Goal: Task Accomplishment & Management: Use online tool/utility

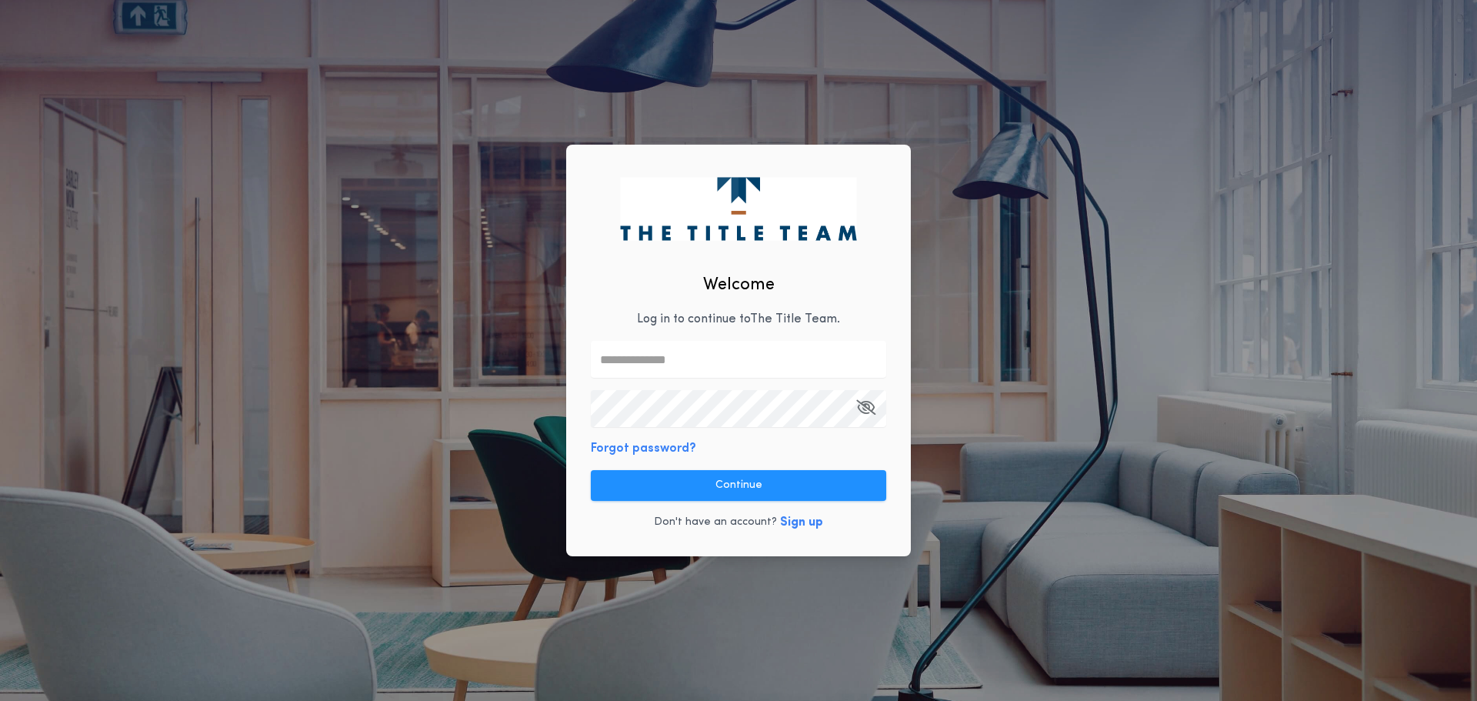
click at [749, 307] on div "Welcome Log in to continue to The Title Team . Forgot password? Continue Don't …" at bounding box center [738, 351] width 345 height 412
click at [732, 355] on input "text" at bounding box center [738, 359] width 295 height 37
type input "**********"
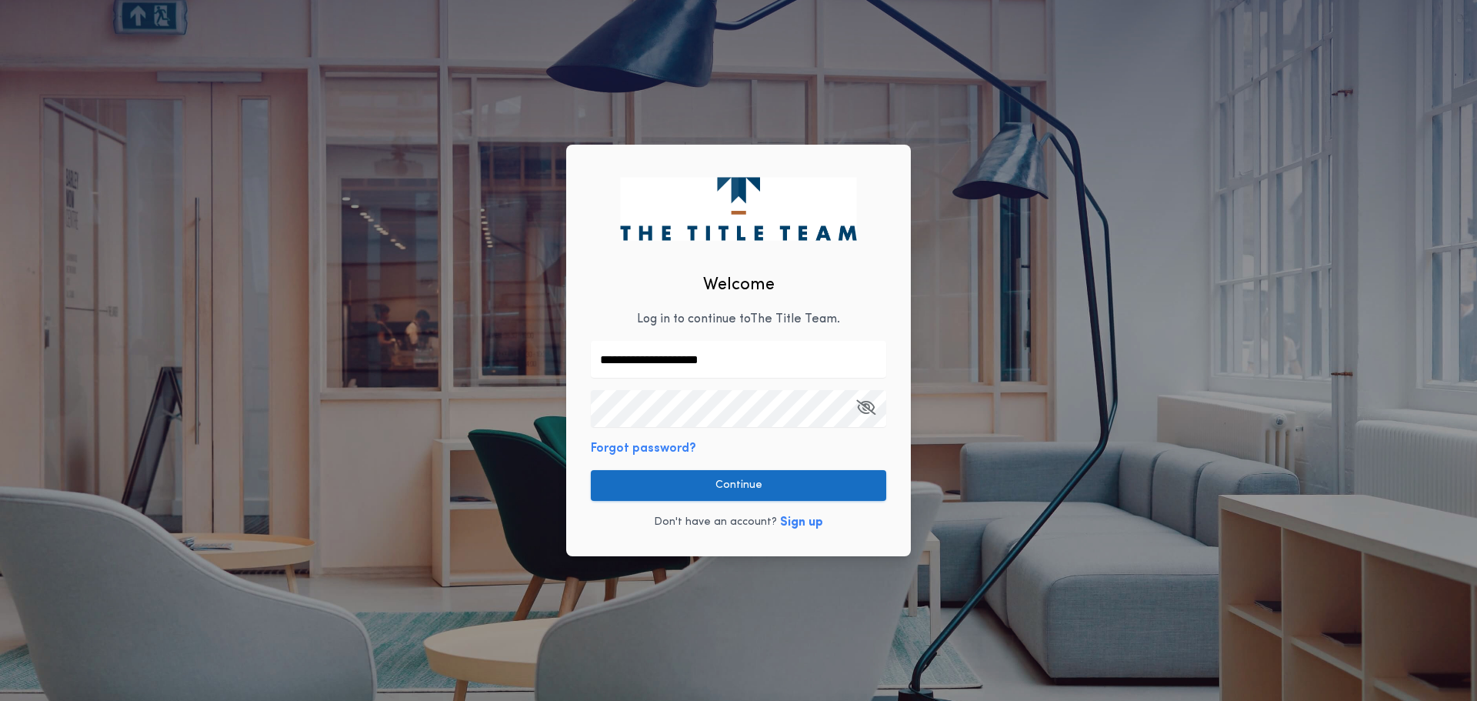
click at [722, 477] on button "Continue" at bounding box center [738, 485] width 295 height 31
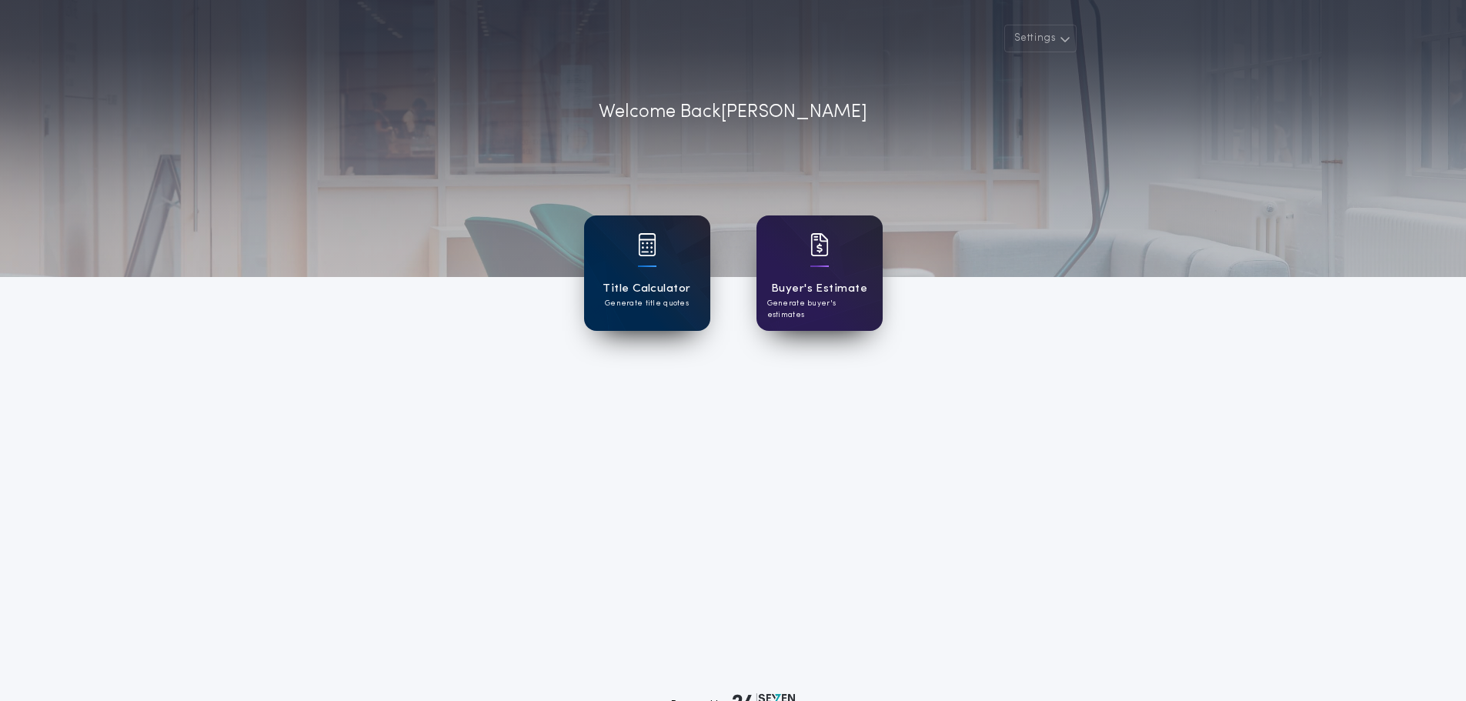
click at [630, 302] on p "Generate title quotes" at bounding box center [647, 304] width 84 height 12
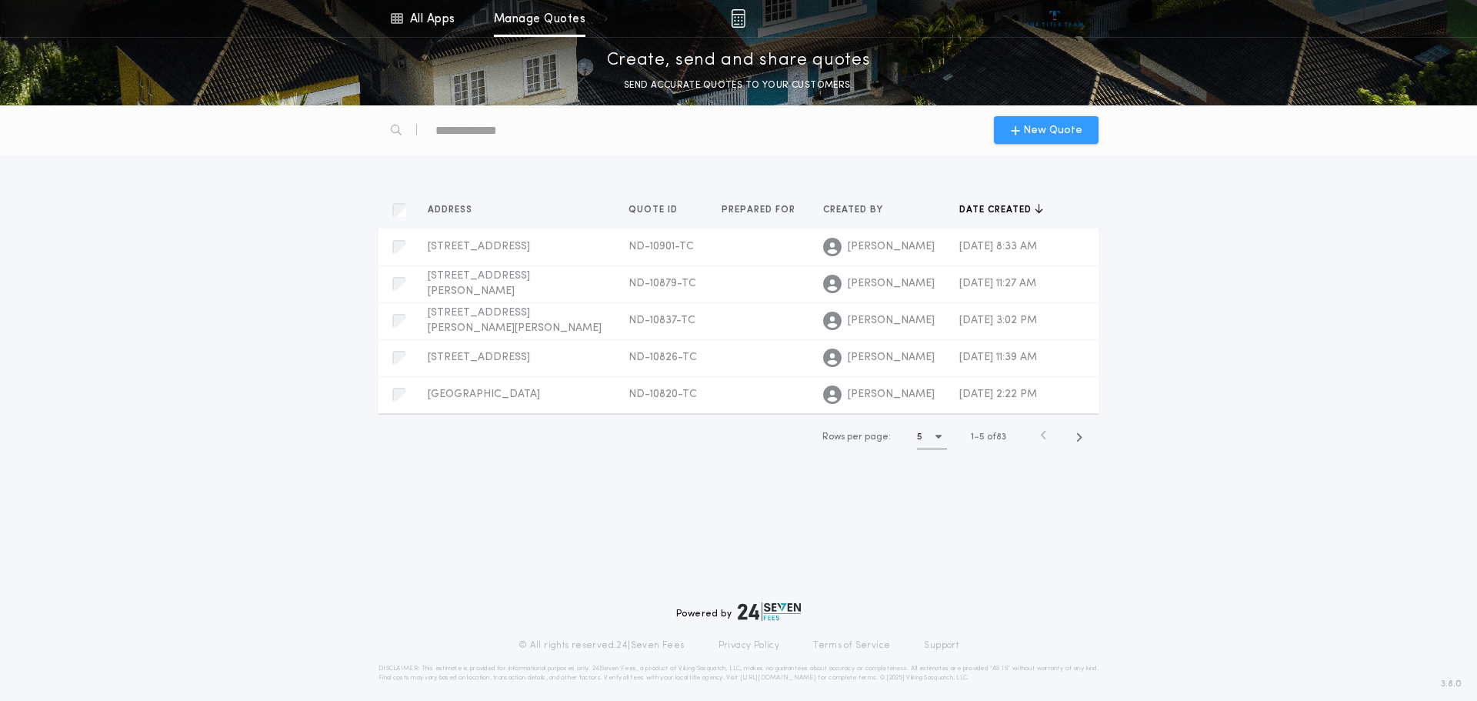
click at [1042, 137] on span "New Quote" at bounding box center [1052, 130] width 59 height 16
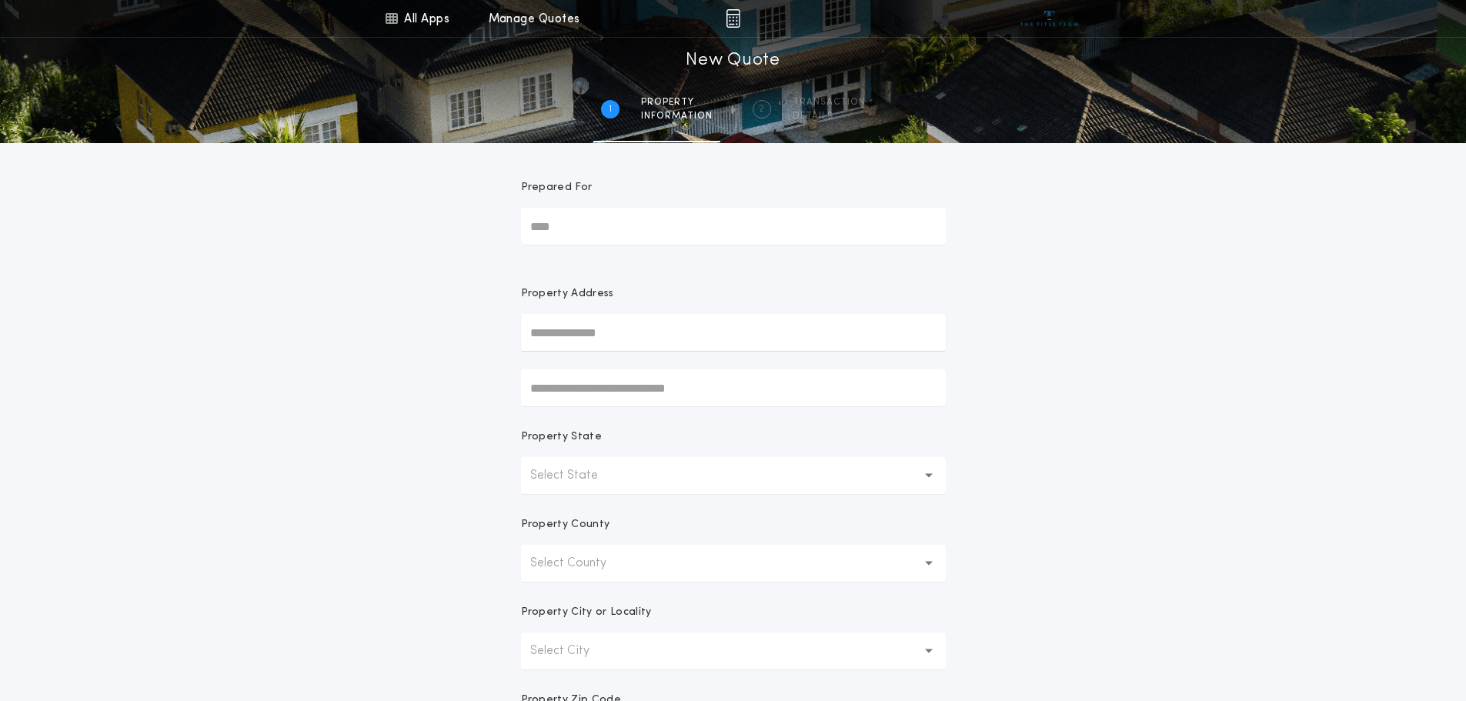
click at [607, 330] on input "text" at bounding box center [733, 332] width 425 height 37
click at [608, 370] on button "[STREET_ADDRESS][PERSON_NAME]" at bounding box center [733, 363] width 425 height 23
type input "**********"
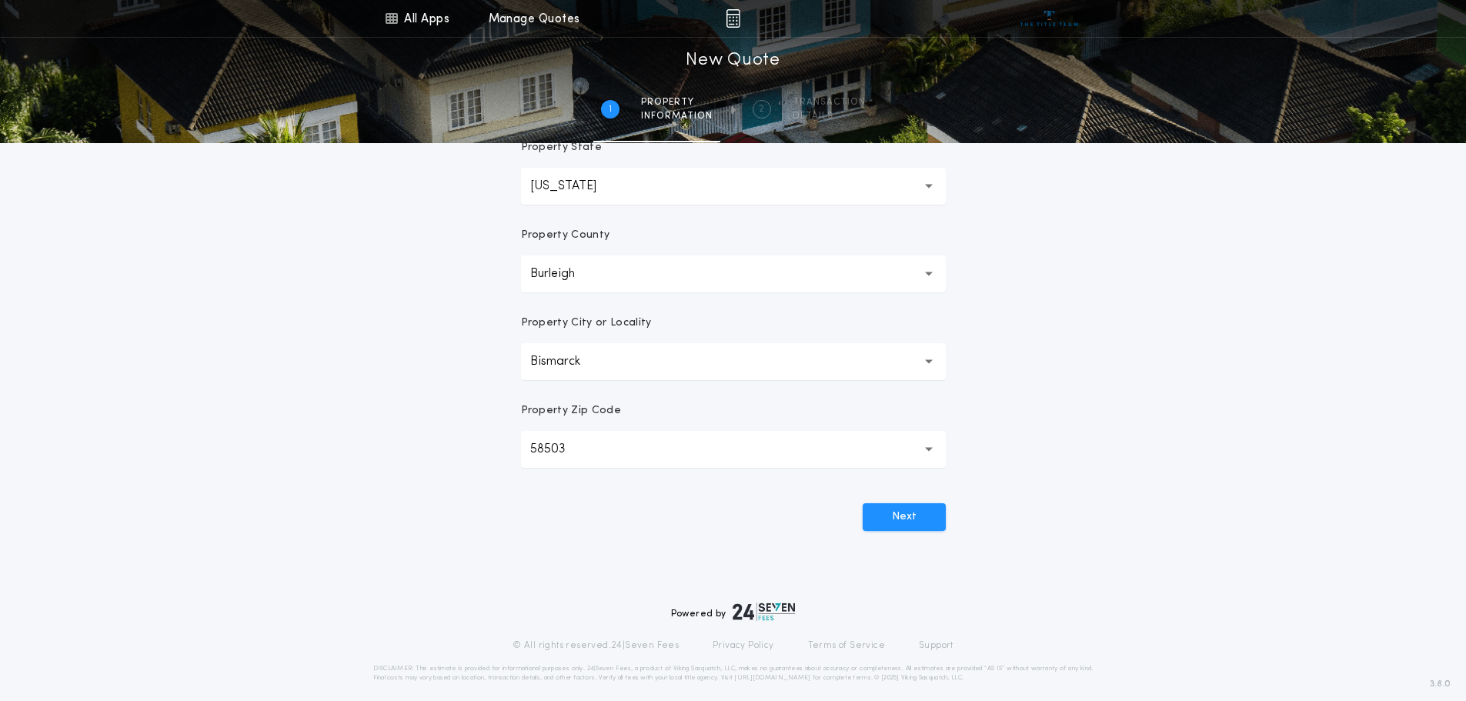
scroll to position [302, 0]
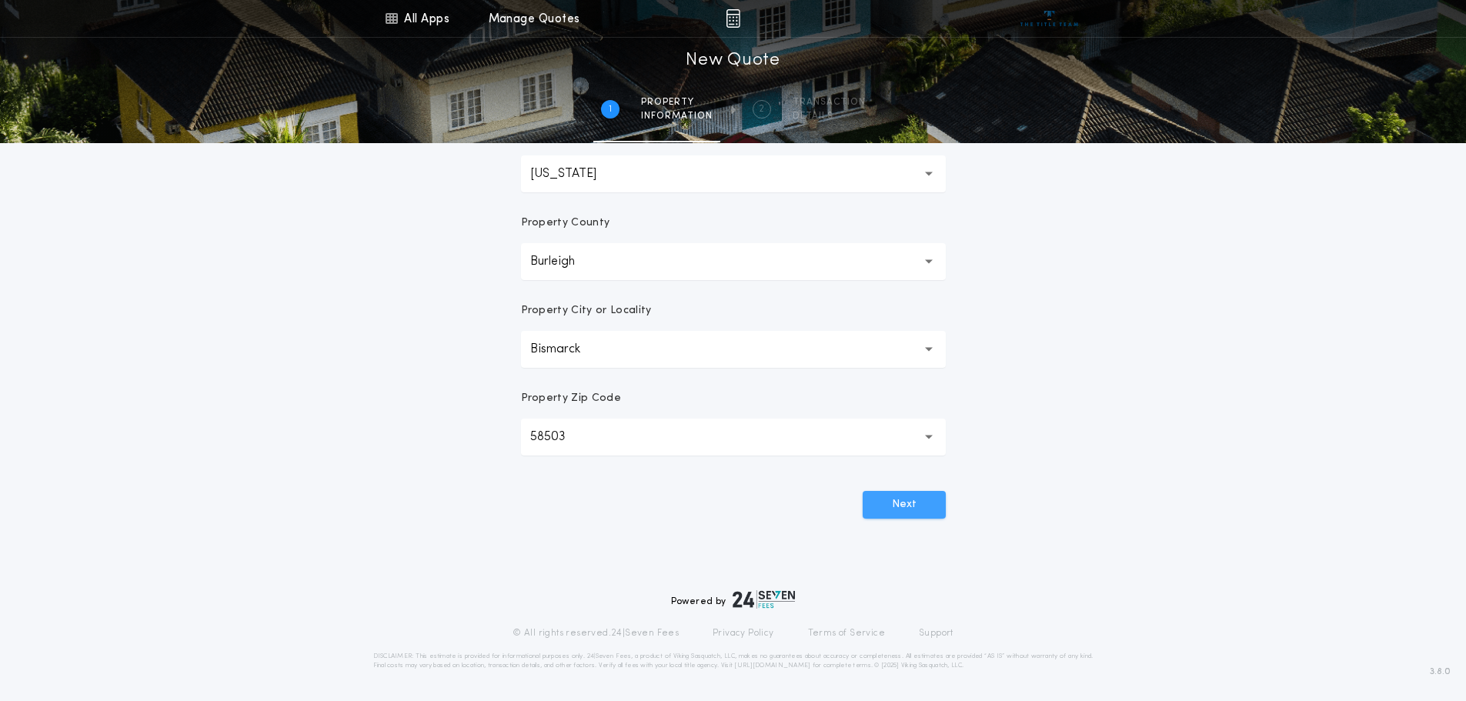
click at [890, 508] on button "Next" at bounding box center [903, 505] width 83 height 28
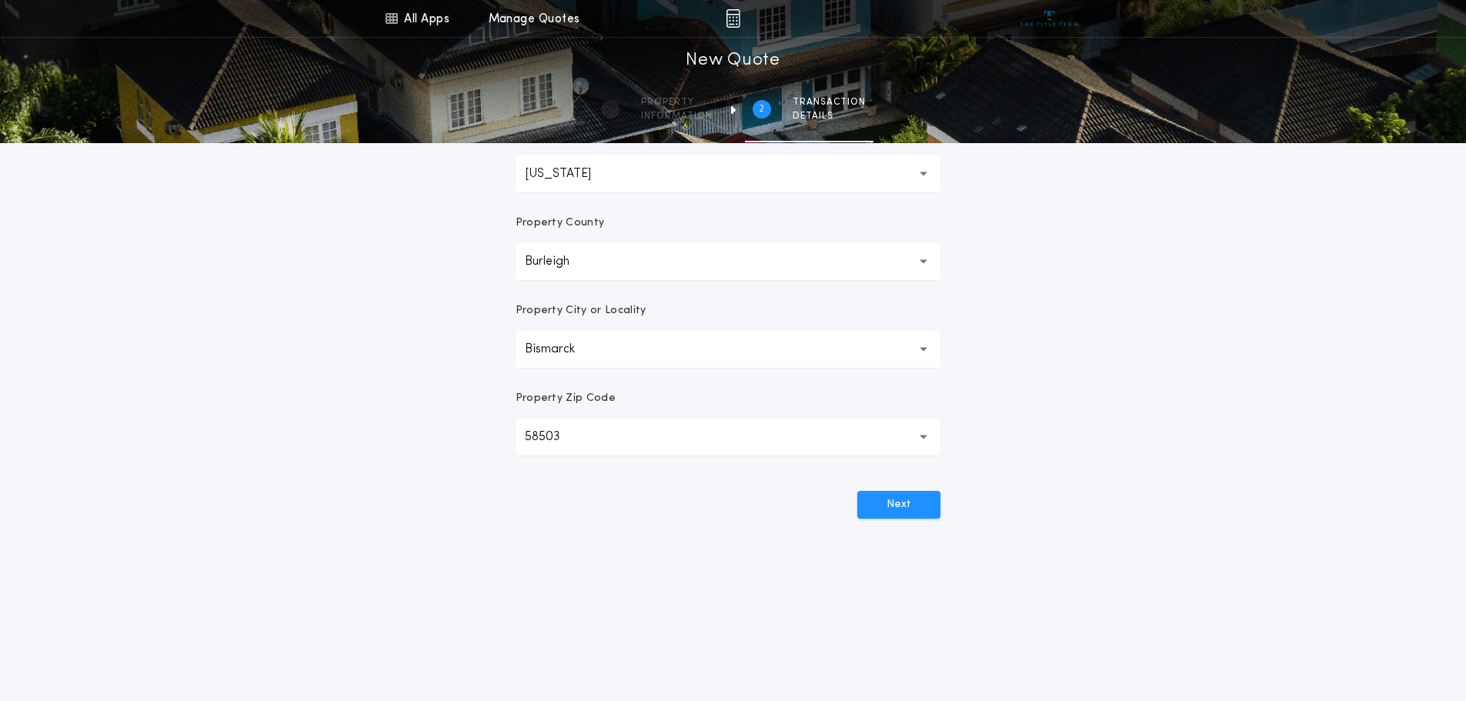
scroll to position [0, 0]
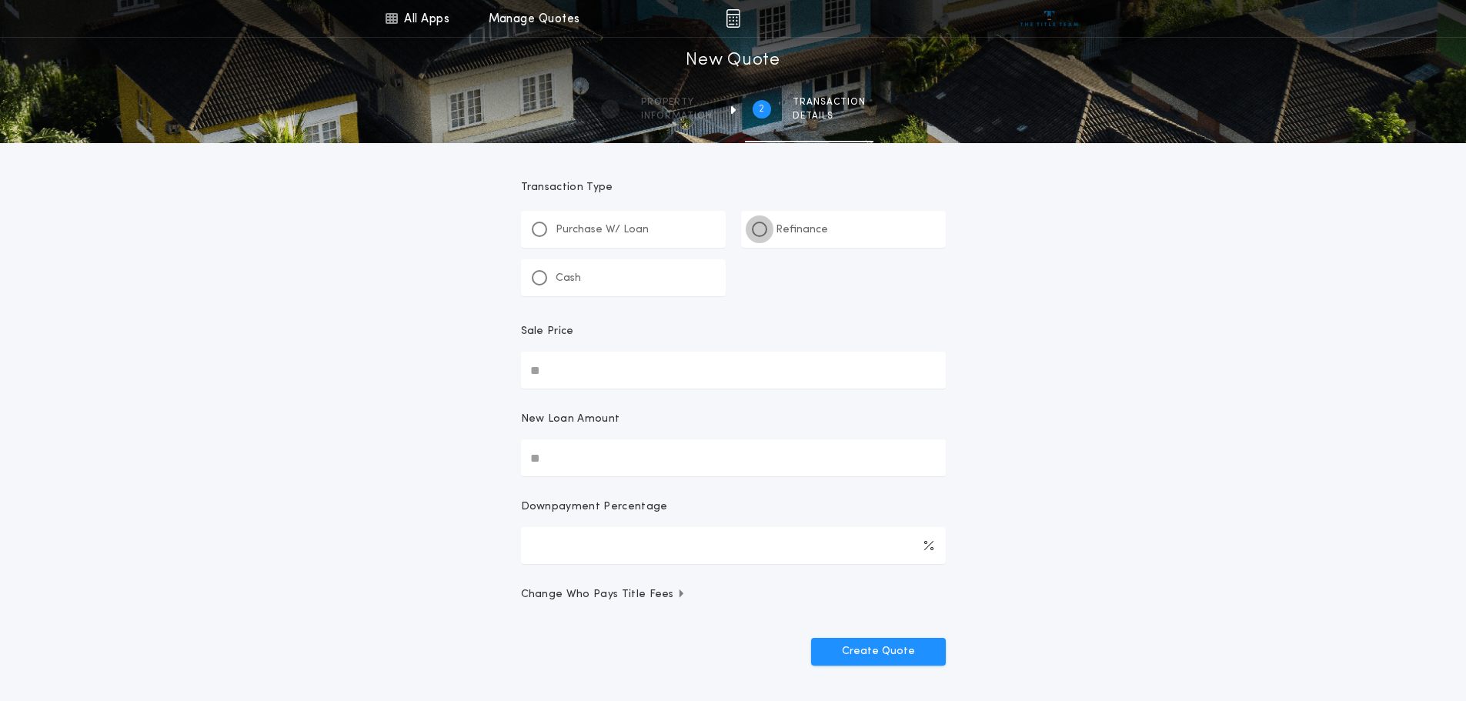
click at [762, 227] on div at bounding box center [760, 229] width 8 height 8
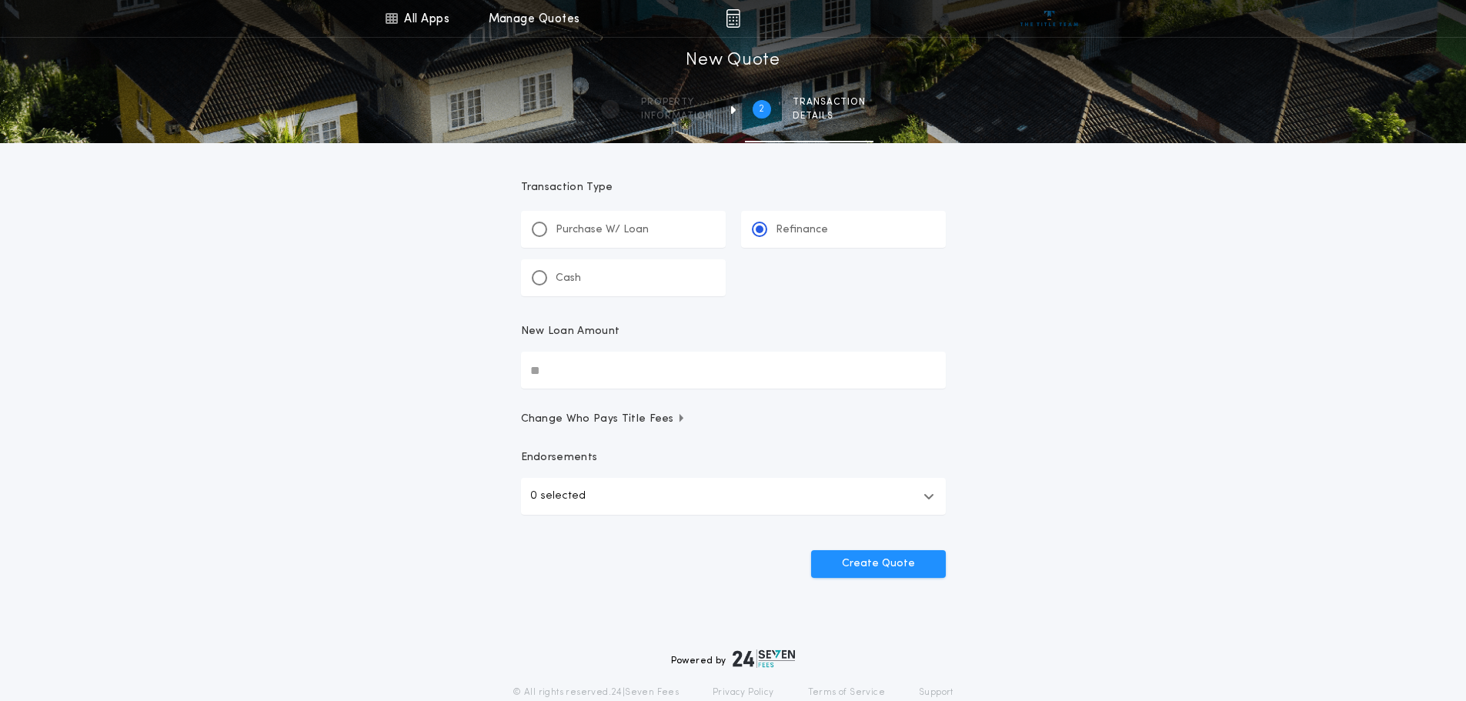
click at [556, 371] on input "New Loan Amount" at bounding box center [733, 370] width 425 height 37
type input "********"
click at [896, 564] on button "Create Quote" at bounding box center [878, 564] width 135 height 28
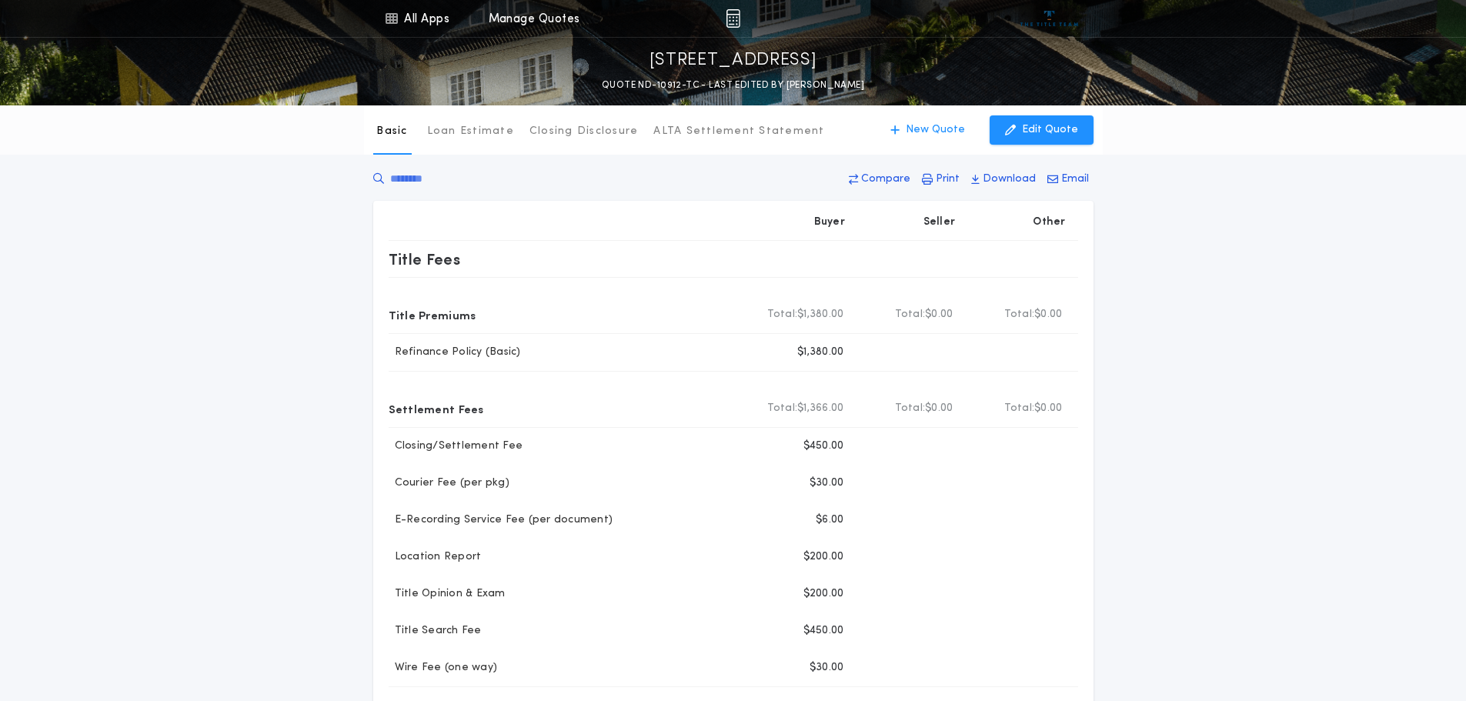
scroll to position [333, 0]
